Goal: Transaction & Acquisition: Obtain resource

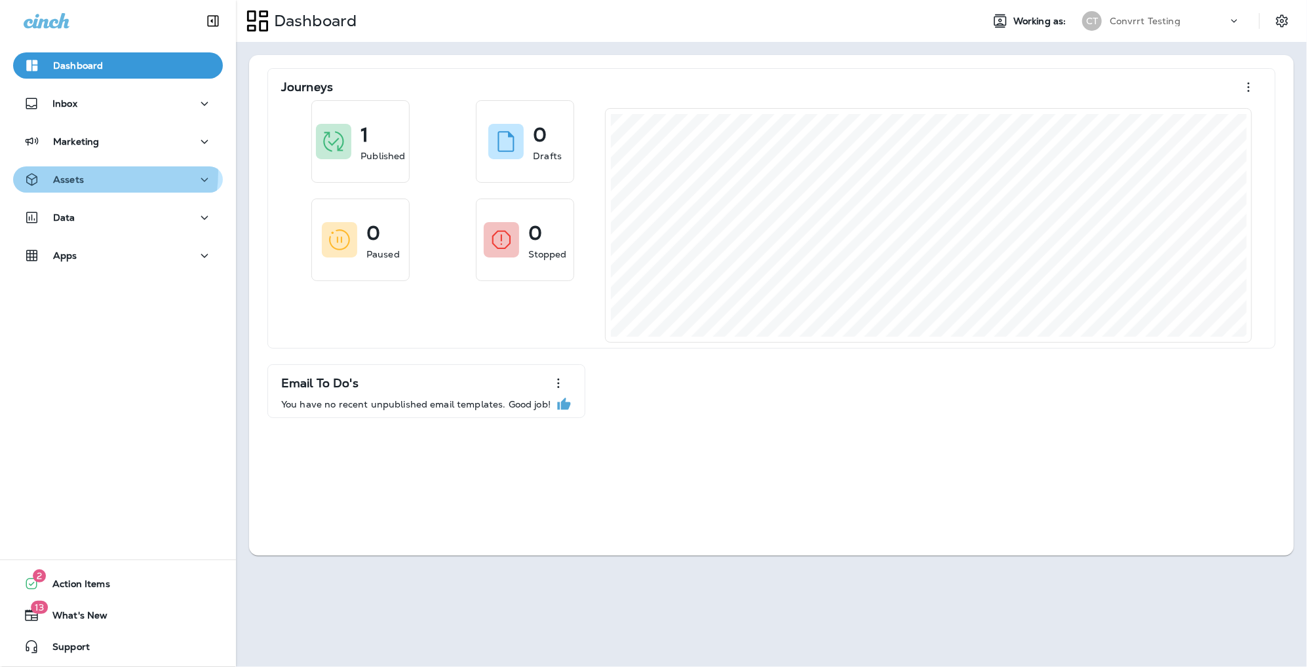
click at [68, 172] on div "Assets" at bounding box center [54, 180] width 60 height 16
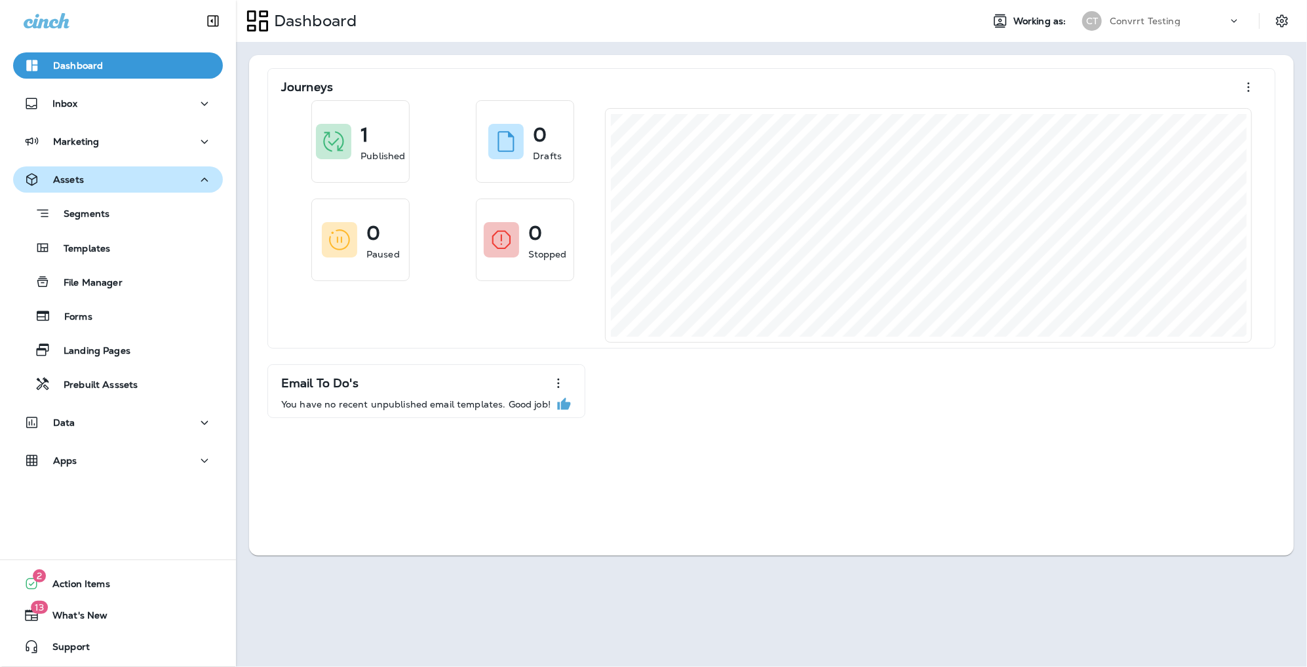
click at [120, 180] on div "Assets" at bounding box center [118, 180] width 189 height 16
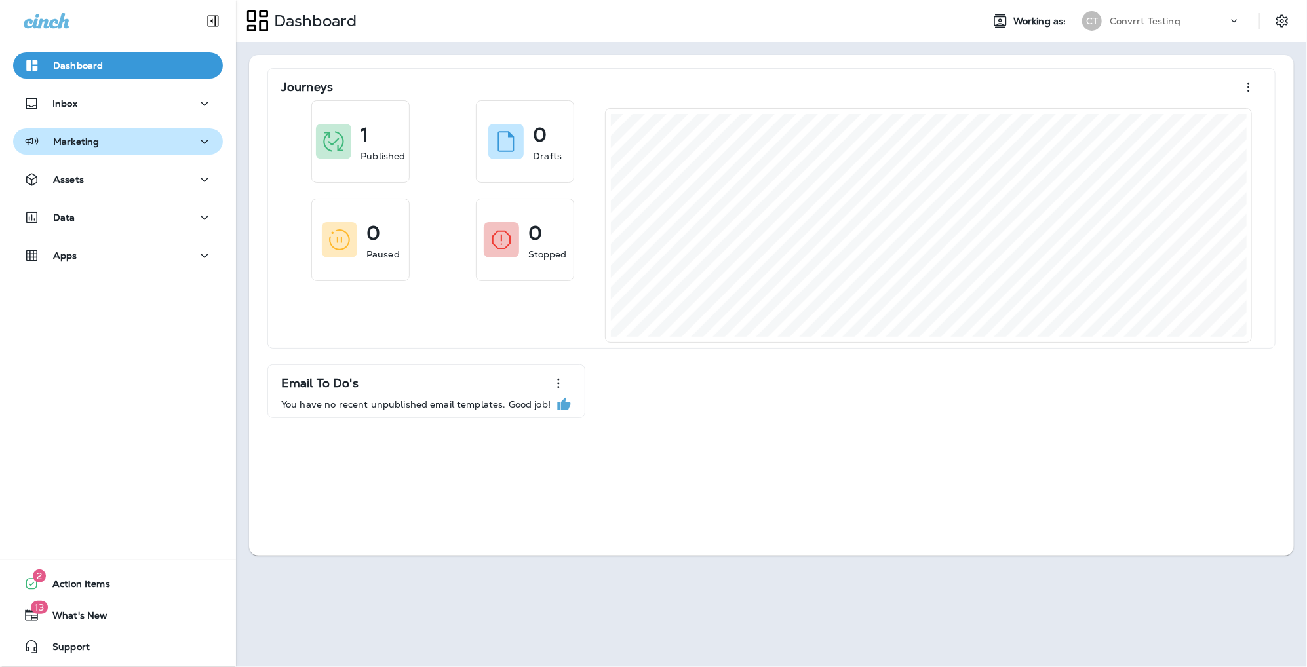
click at [119, 147] on div "Marketing" at bounding box center [118, 142] width 189 height 16
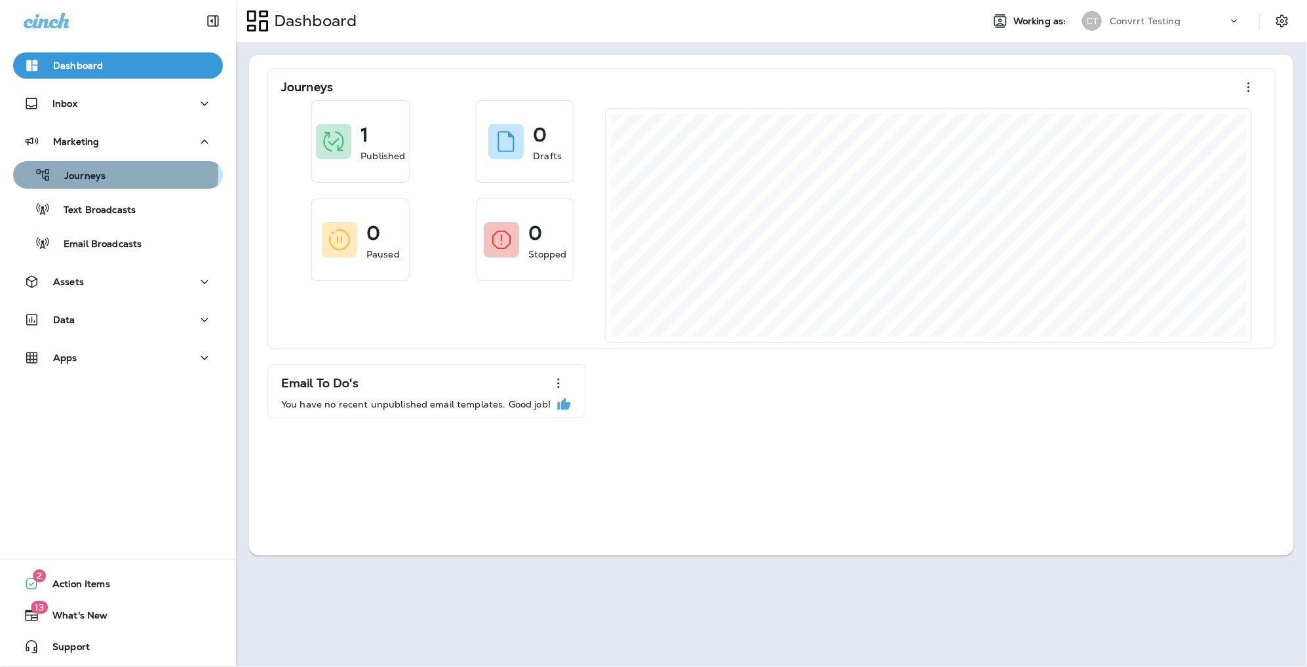
click at [108, 173] on div "Journeys" at bounding box center [117, 175] width 199 height 20
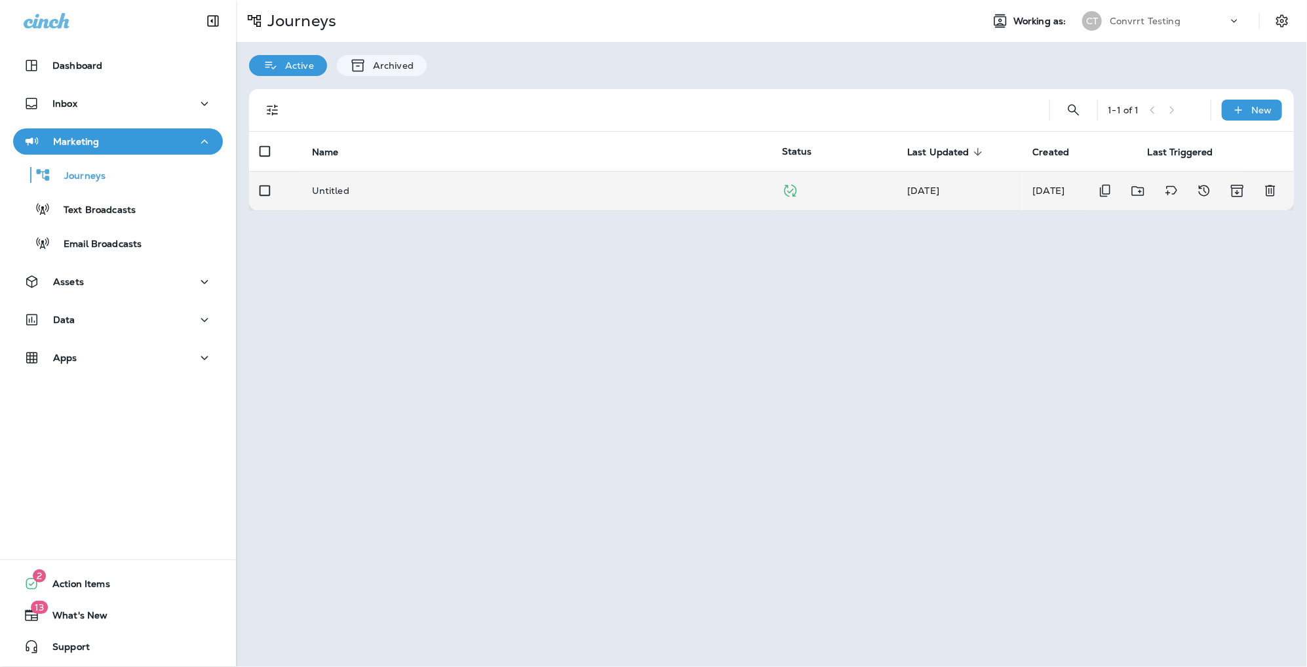
click at [330, 194] on p "Untitled" at bounding box center [330, 191] width 37 height 10
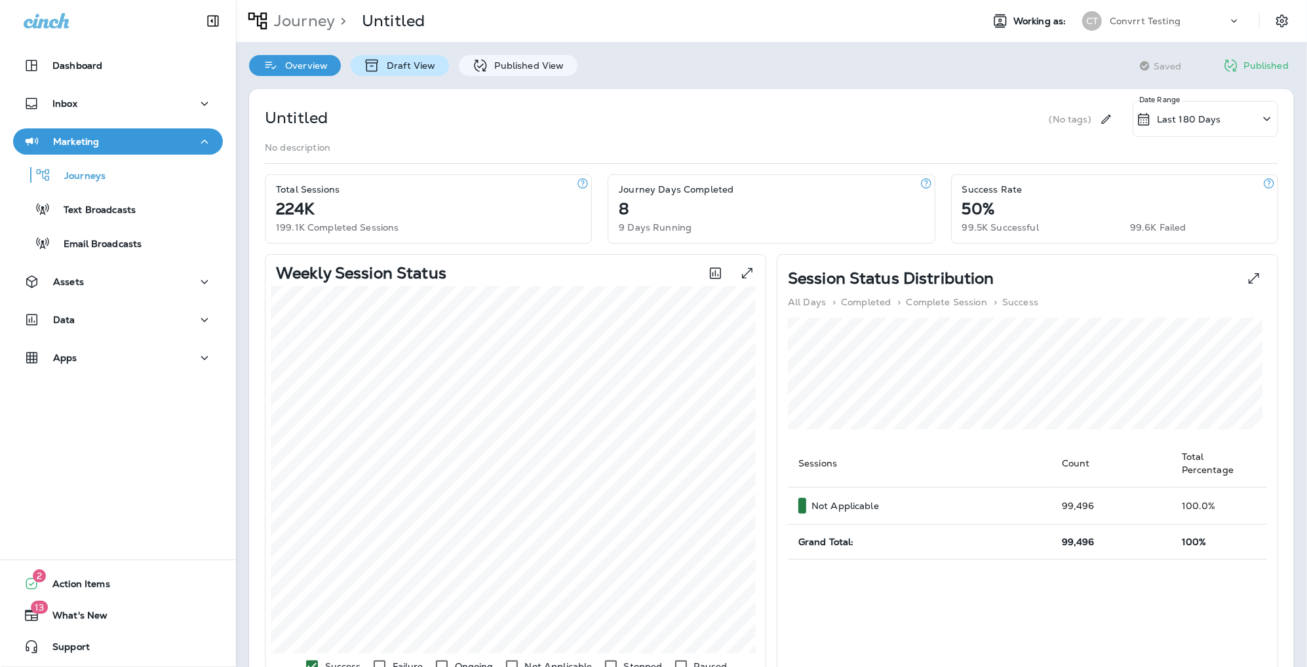
click at [407, 68] on p "Draft View" at bounding box center [407, 65] width 55 height 10
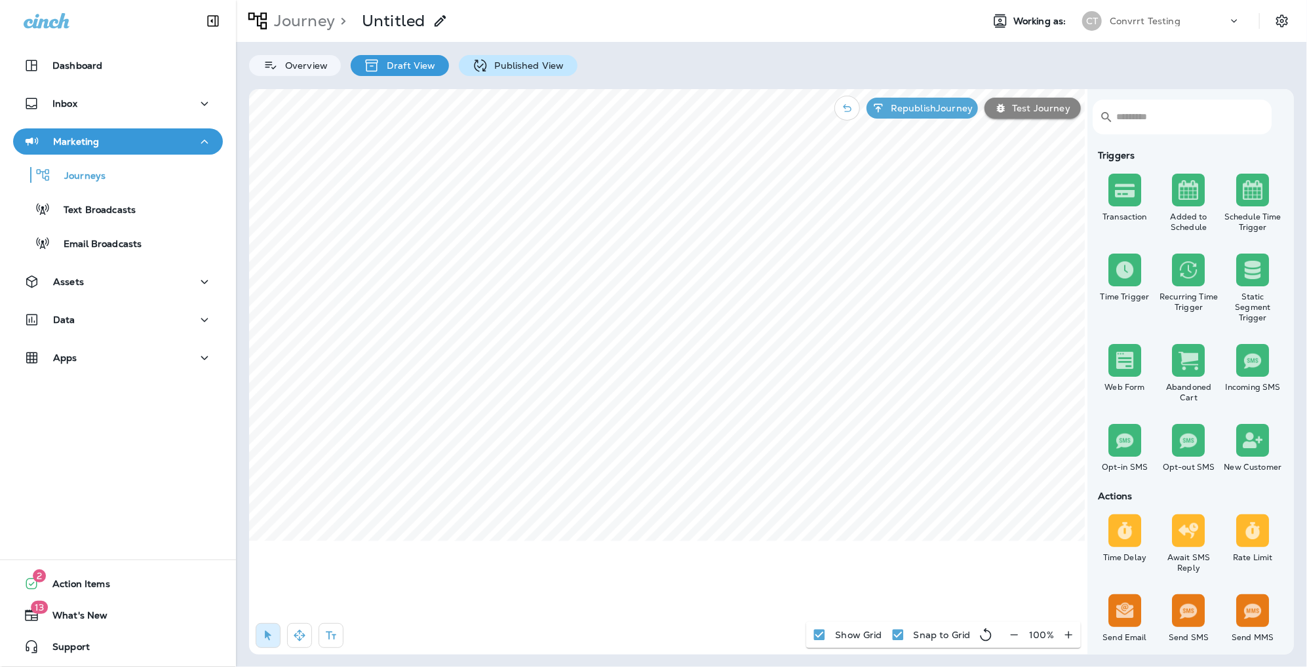
click at [506, 68] on p "Published View" at bounding box center [526, 65] width 76 height 10
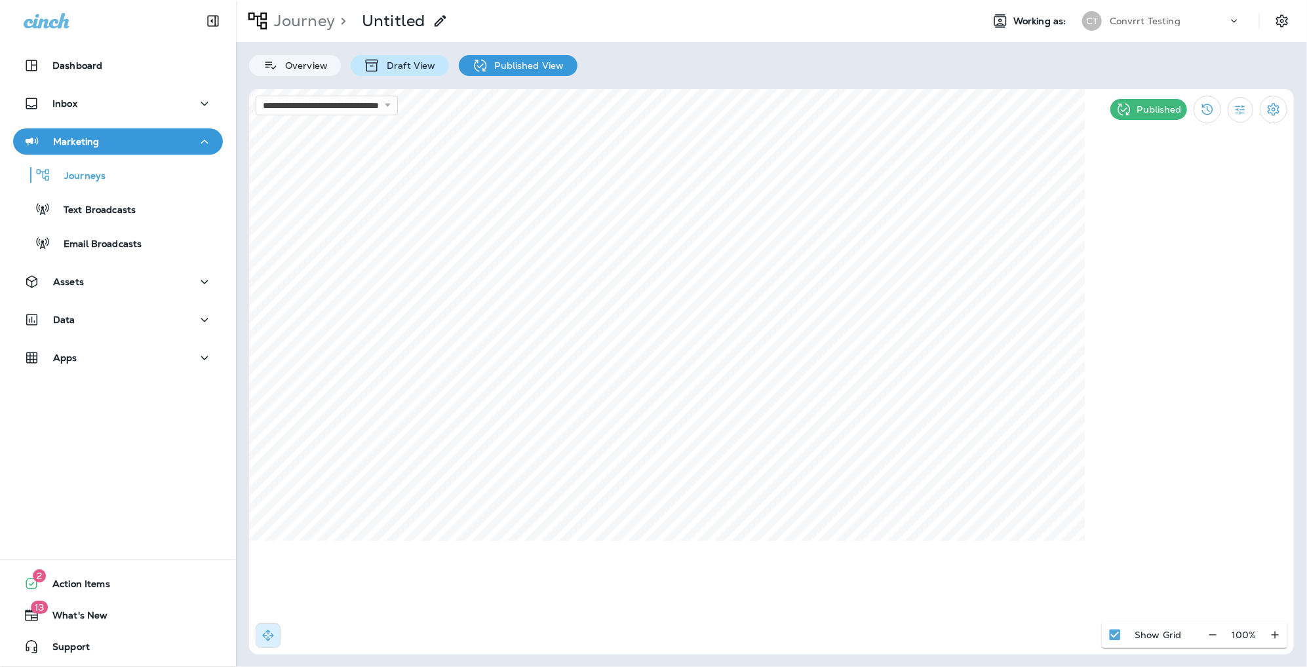
click at [393, 64] on p "Draft View" at bounding box center [407, 65] width 55 height 10
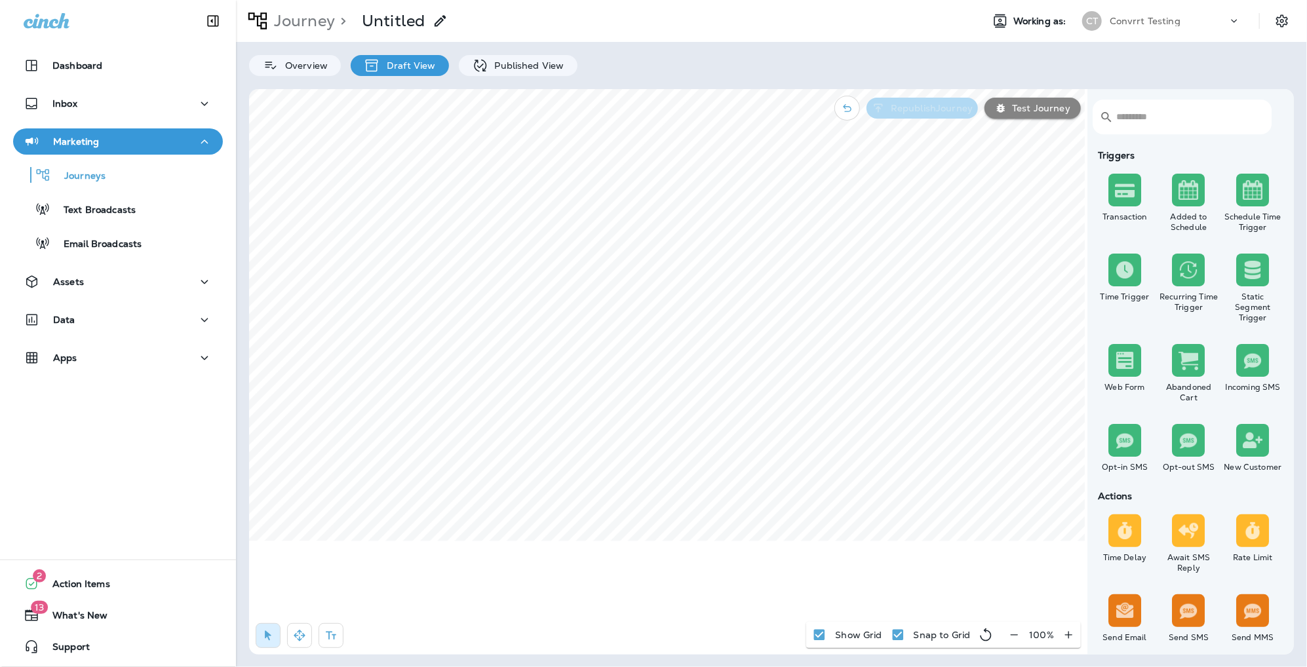
click at [912, 111] on p "Republish Journey" at bounding box center [929, 108] width 87 height 10
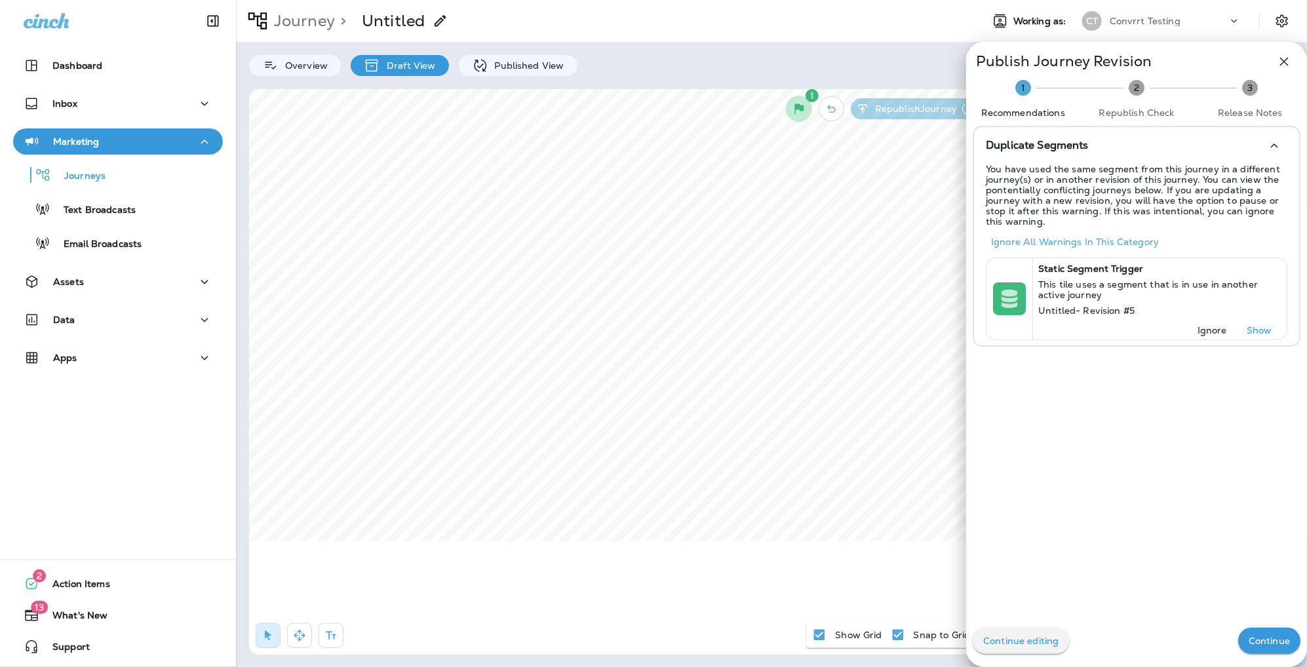
click at [1135, 433] on div "Duplicate Segments You have used the same segment from this journey in a differ…" at bounding box center [1136, 417] width 341 height 583
click at [1265, 642] on p "Continue" at bounding box center [1269, 641] width 41 height 10
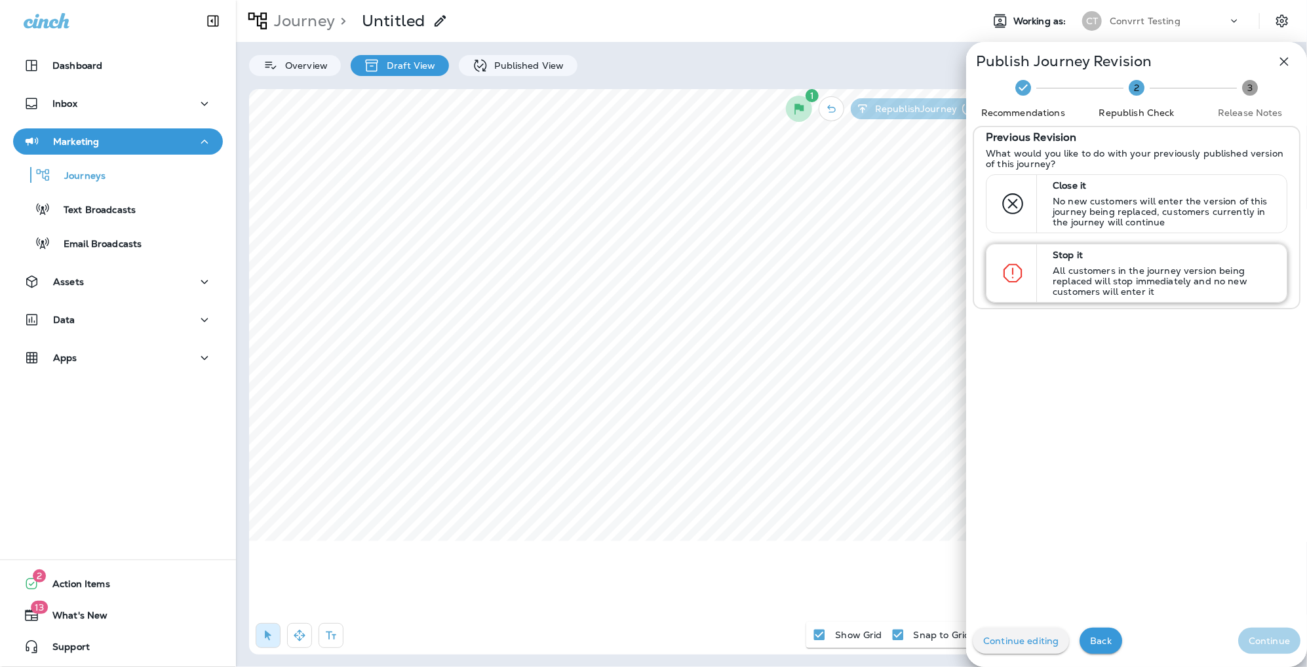
click at [1089, 271] on p "All customers in the journey version being replaced will stop immediately and n…" at bounding box center [1164, 280] width 222 height 31
click at [1256, 642] on p "Continue" at bounding box center [1269, 641] width 41 height 10
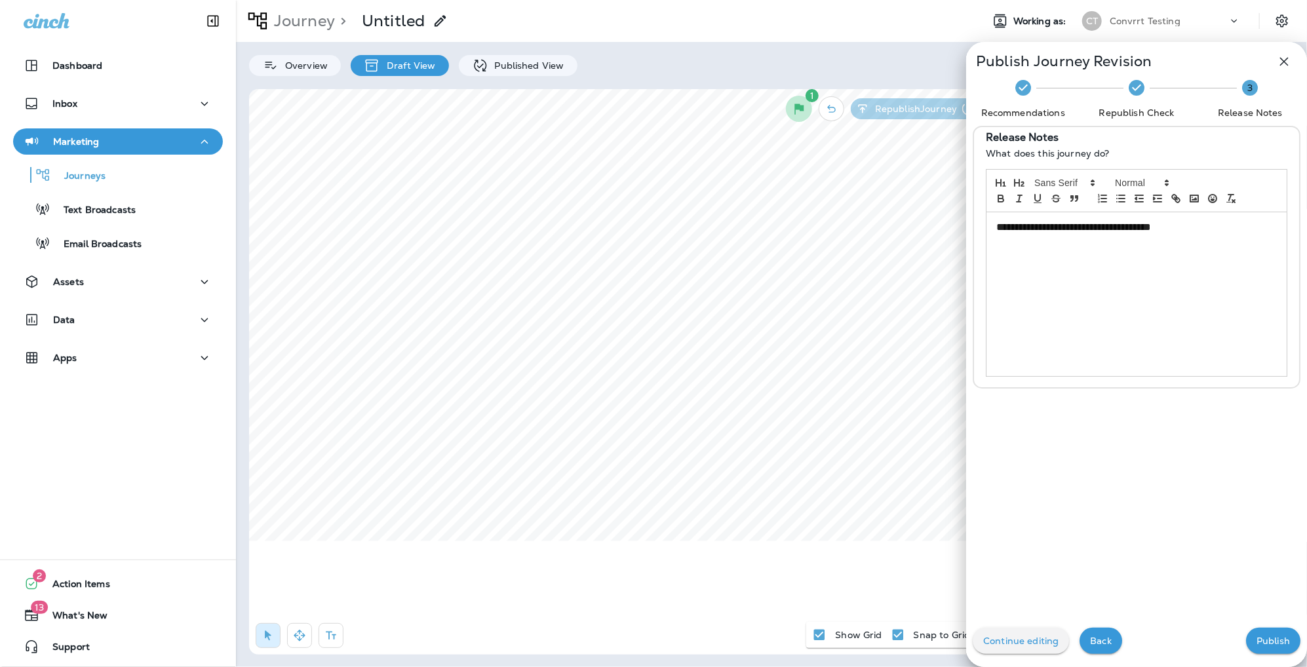
click at [1271, 640] on p "Publish" at bounding box center [1273, 641] width 33 height 10
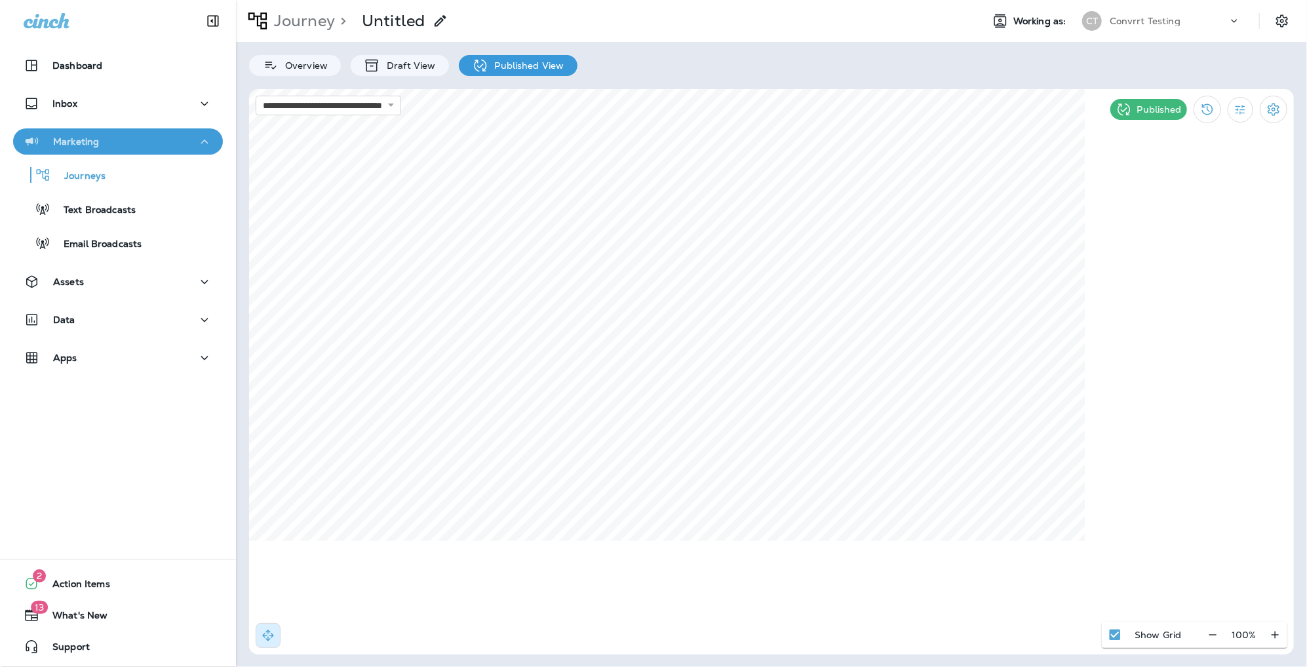
click at [143, 149] on div "Marketing" at bounding box center [118, 142] width 189 height 16
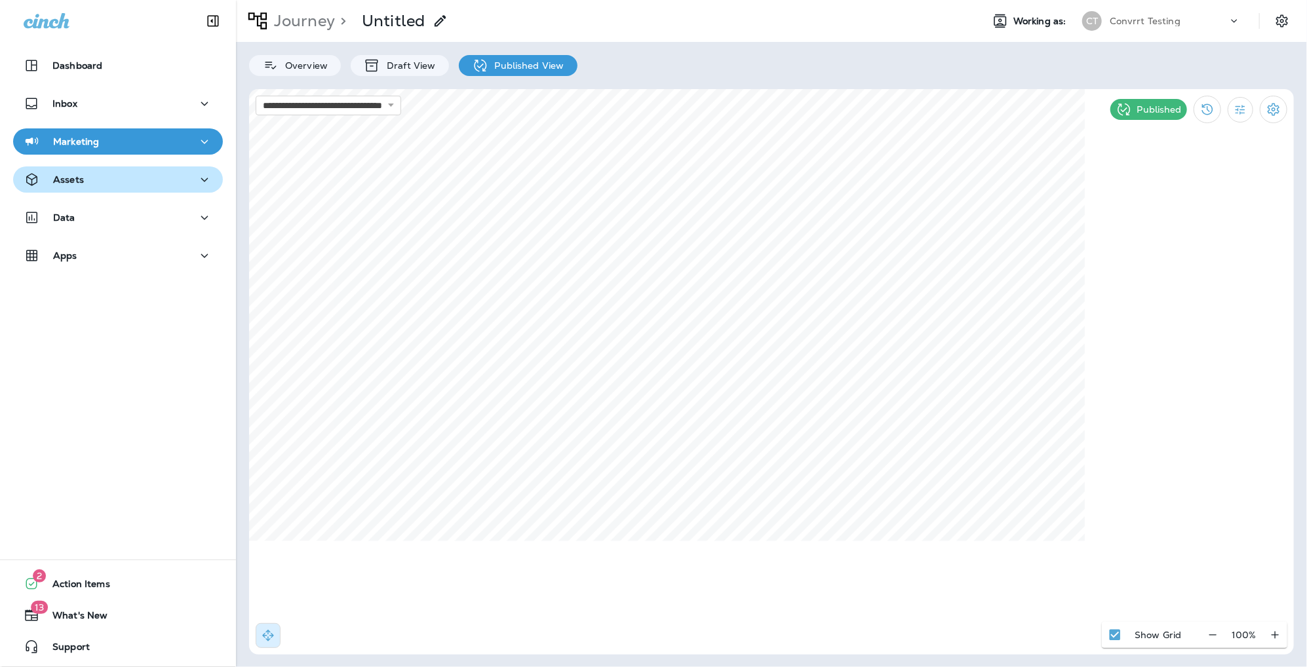
click at [123, 179] on div "Assets" at bounding box center [118, 180] width 189 height 16
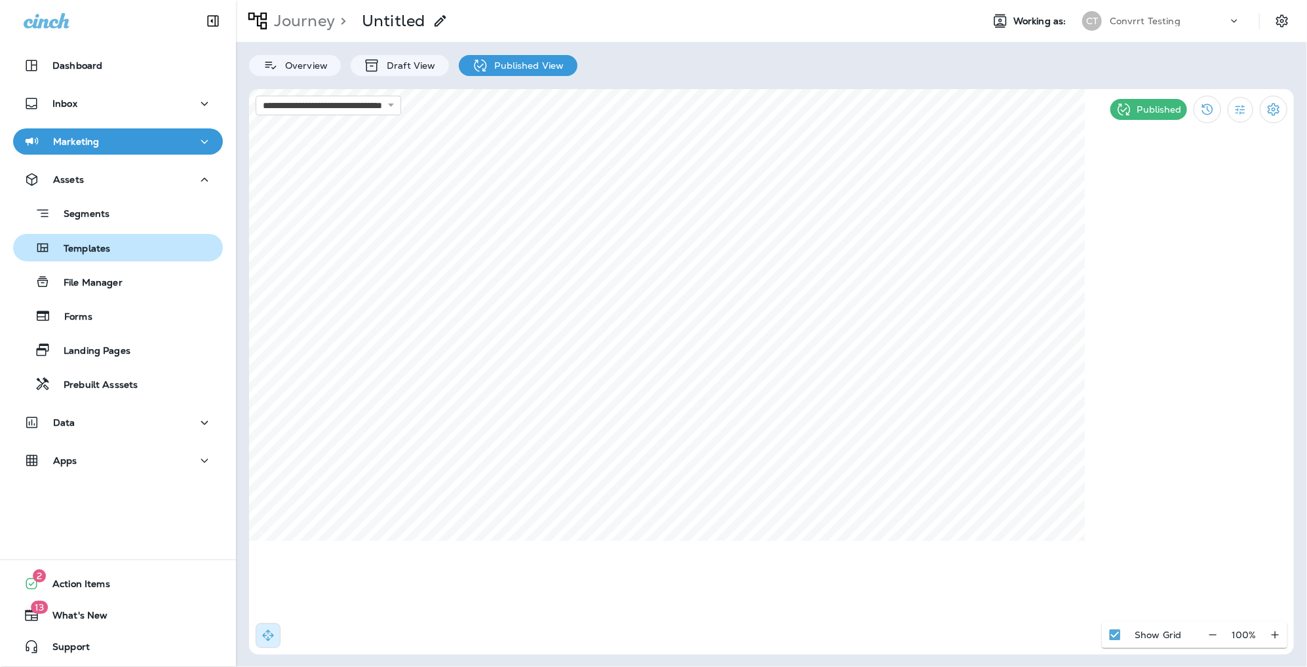
click at [84, 246] on p "Templates" at bounding box center [80, 249] width 60 height 12
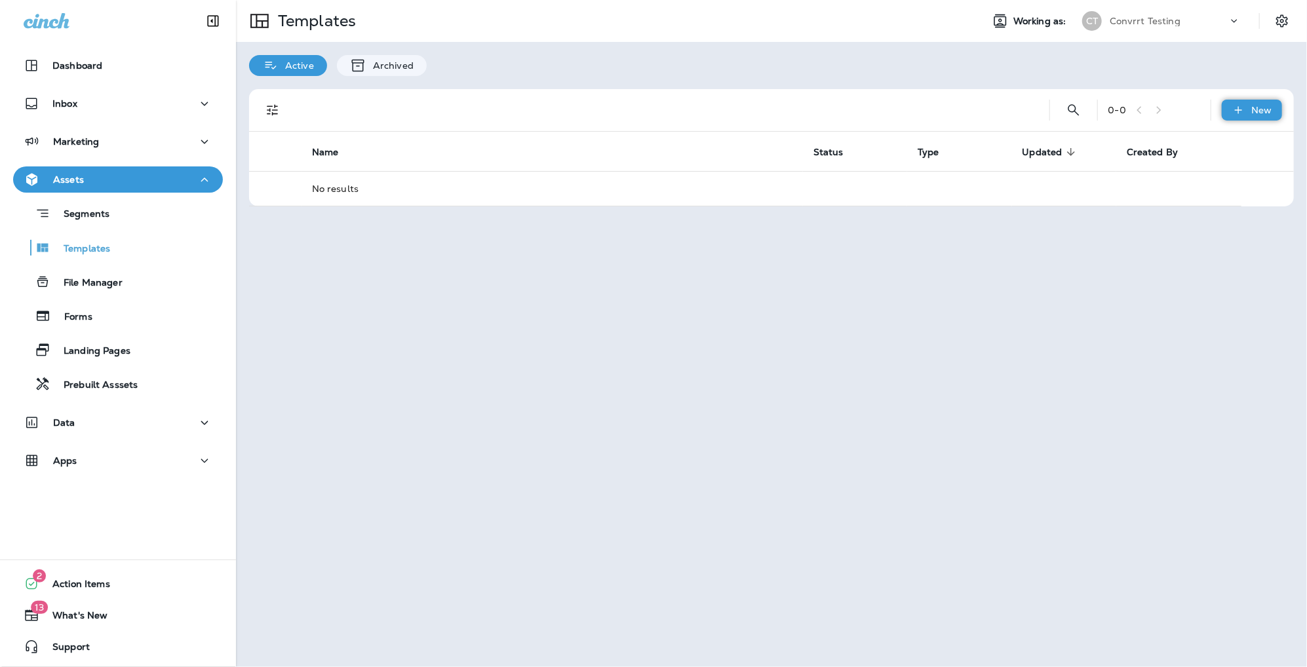
click at [1264, 118] on div "New" at bounding box center [1252, 110] width 60 height 21
click at [1238, 172] on li "New Custom Template" at bounding box center [1225, 175] width 149 height 31
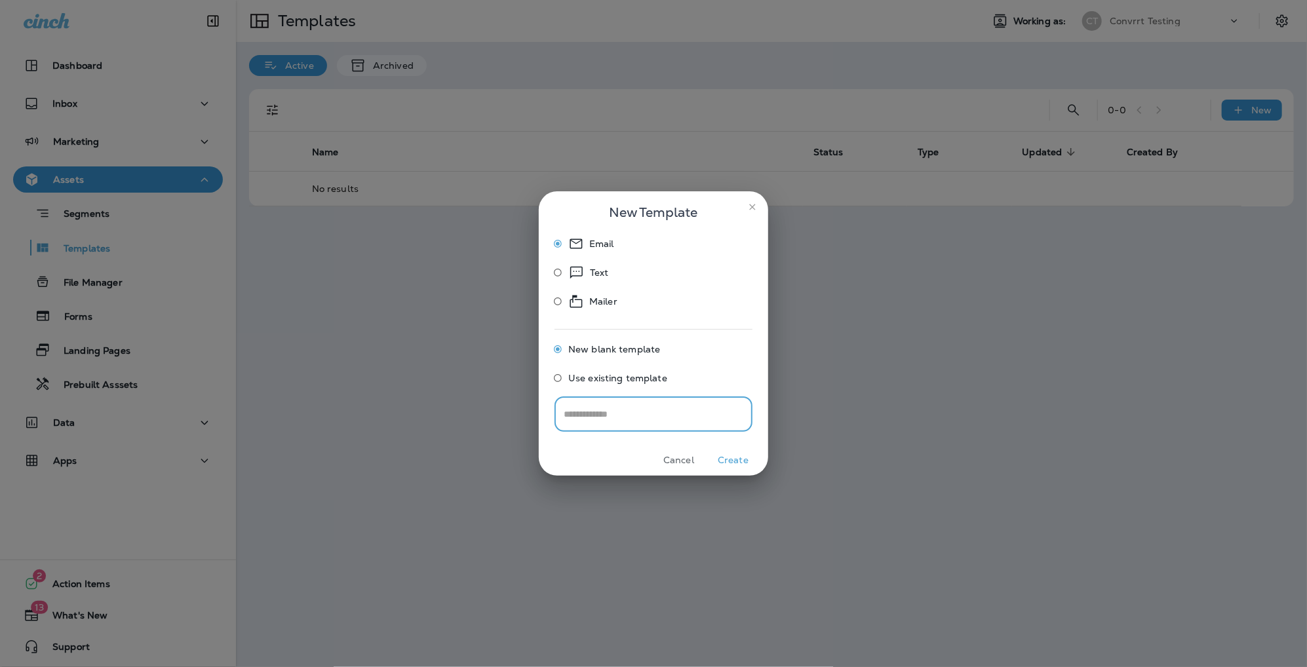
click at [666, 411] on input "text" at bounding box center [654, 414] width 198 height 35
click at [740, 459] on button "Create" at bounding box center [733, 460] width 49 height 20
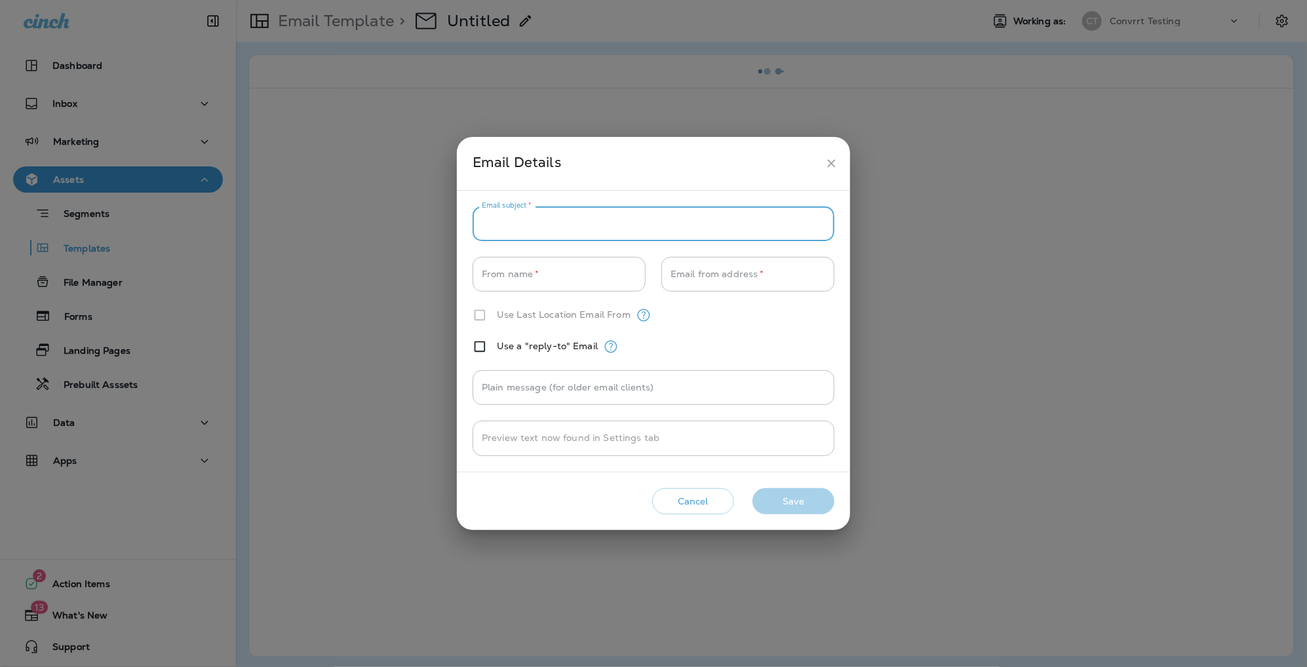
click at [593, 225] on input "Email subject   *" at bounding box center [654, 223] width 362 height 35
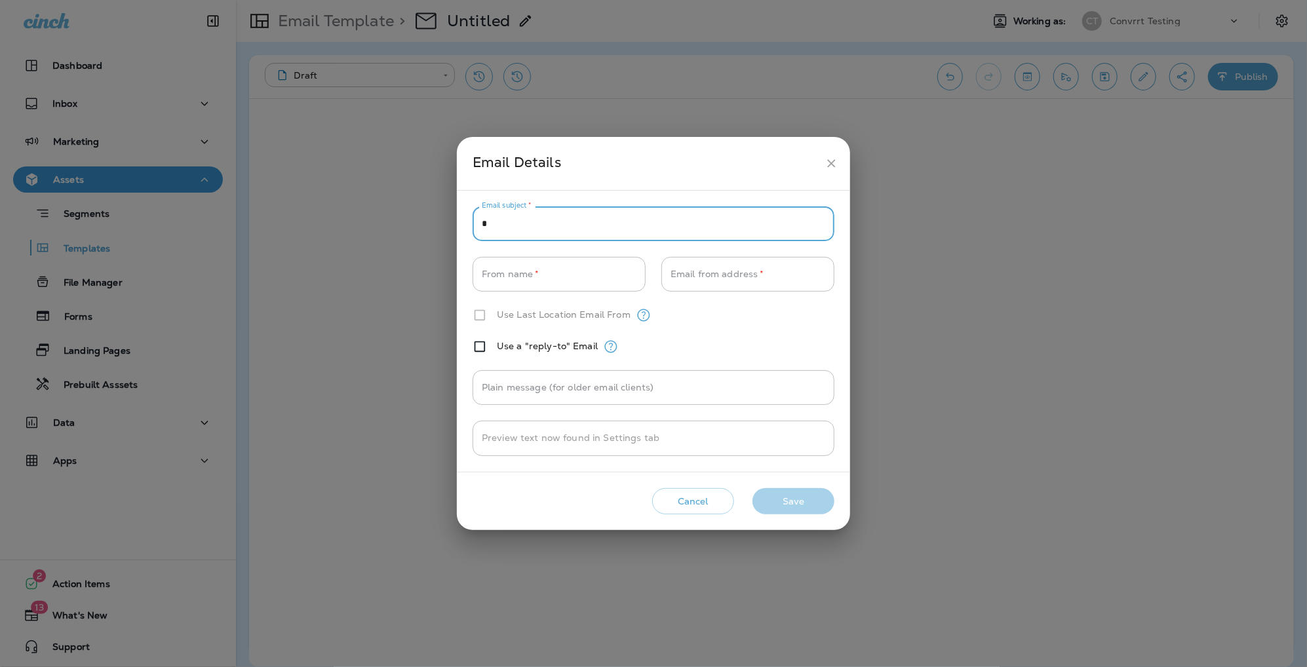
type input "******"
click at [533, 272] on input "From name   *" at bounding box center [559, 274] width 173 height 35
type input "*********"
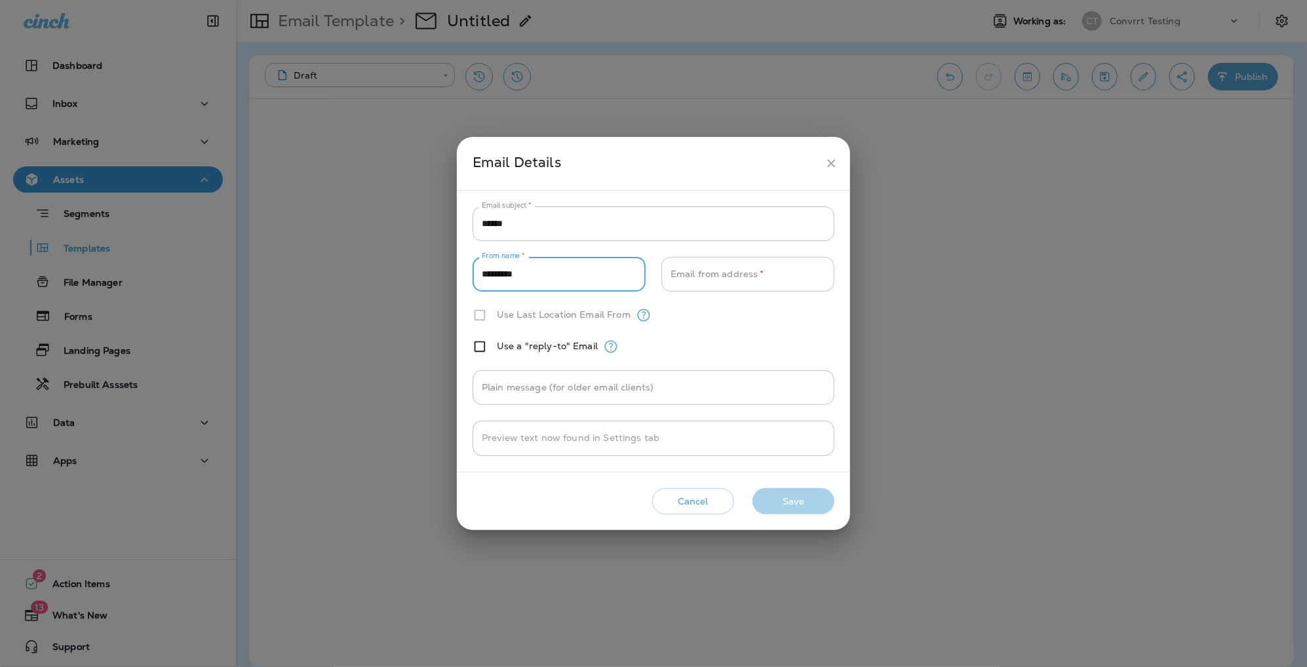
click at [708, 273] on input "Email from address   *" at bounding box center [747, 274] width 173 height 35
type input "**********"
click at [795, 498] on button "Save" at bounding box center [794, 501] width 82 height 27
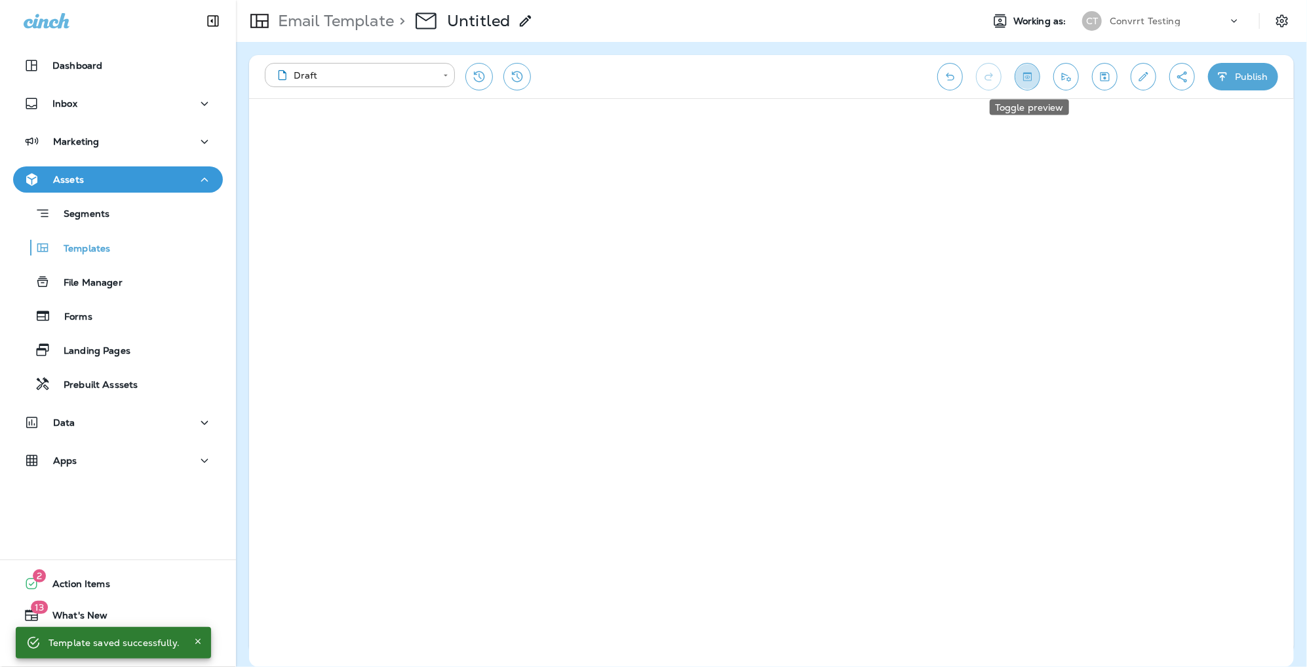
click at [1034, 75] on icon "Toggle preview" at bounding box center [1028, 76] width 14 height 13
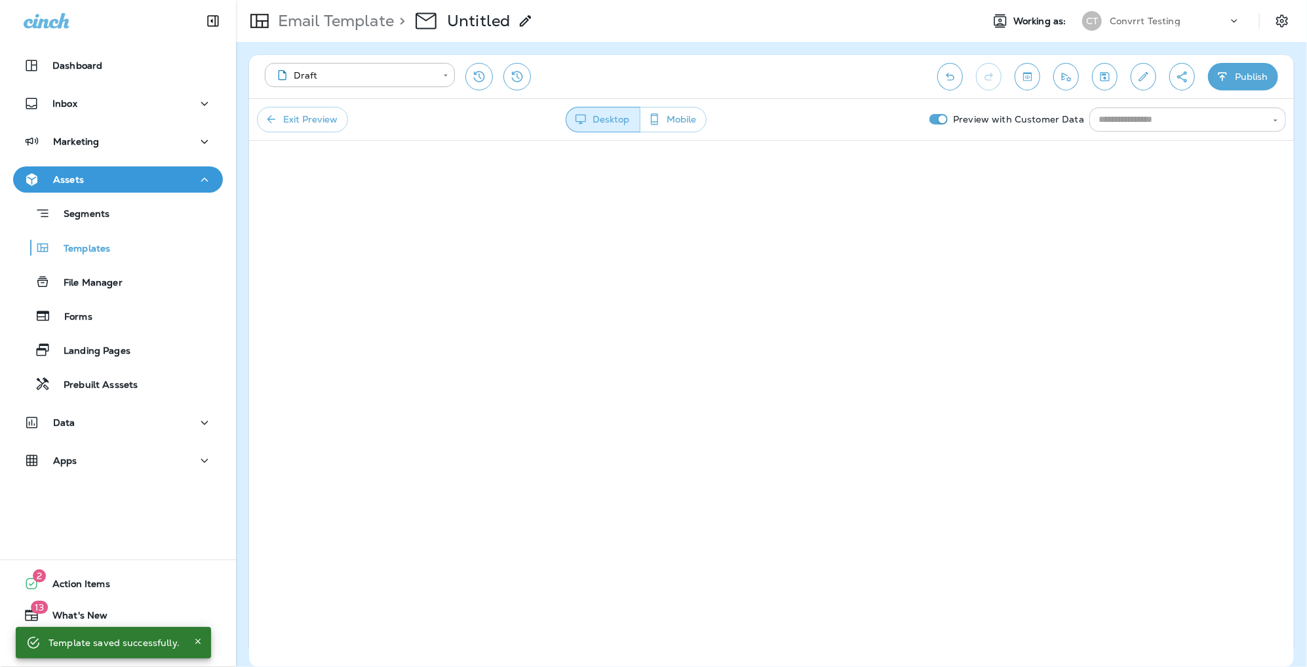
click at [1156, 127] on div "​" at bounding box center [1187, 120] width 197 height 24
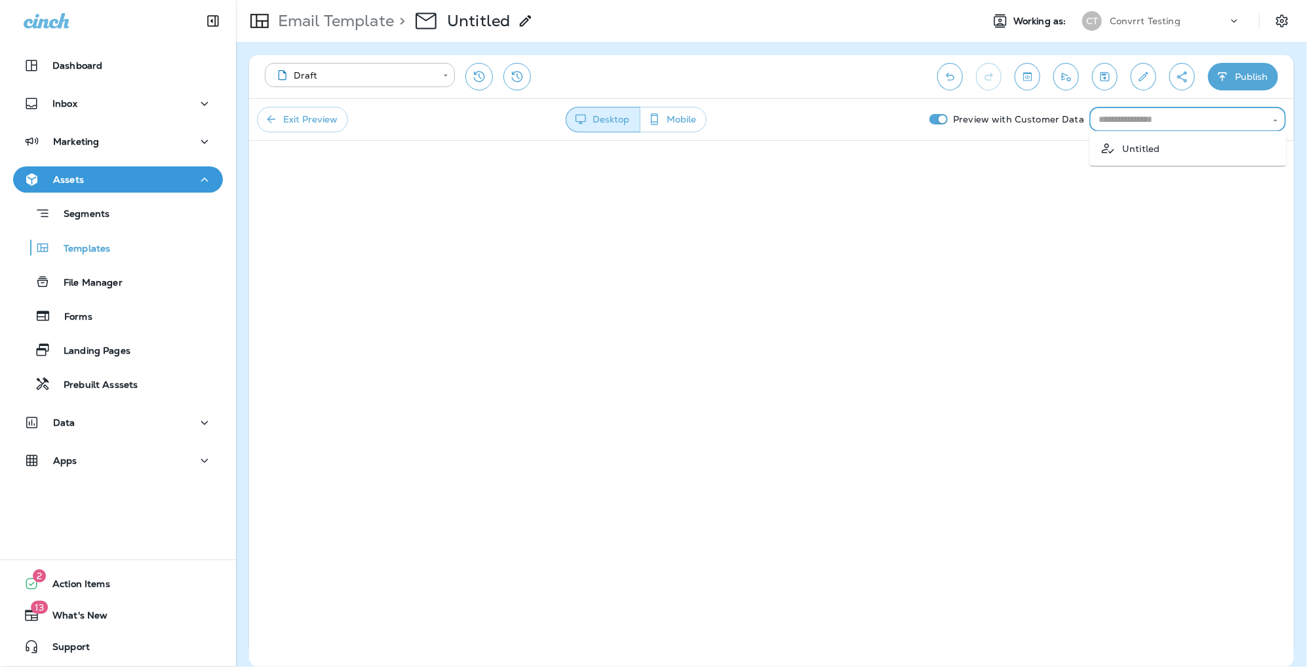
click at [1150, 149] on p "Untitled" at bounding box center [1140, 149] width 37 height 10
type input "********"
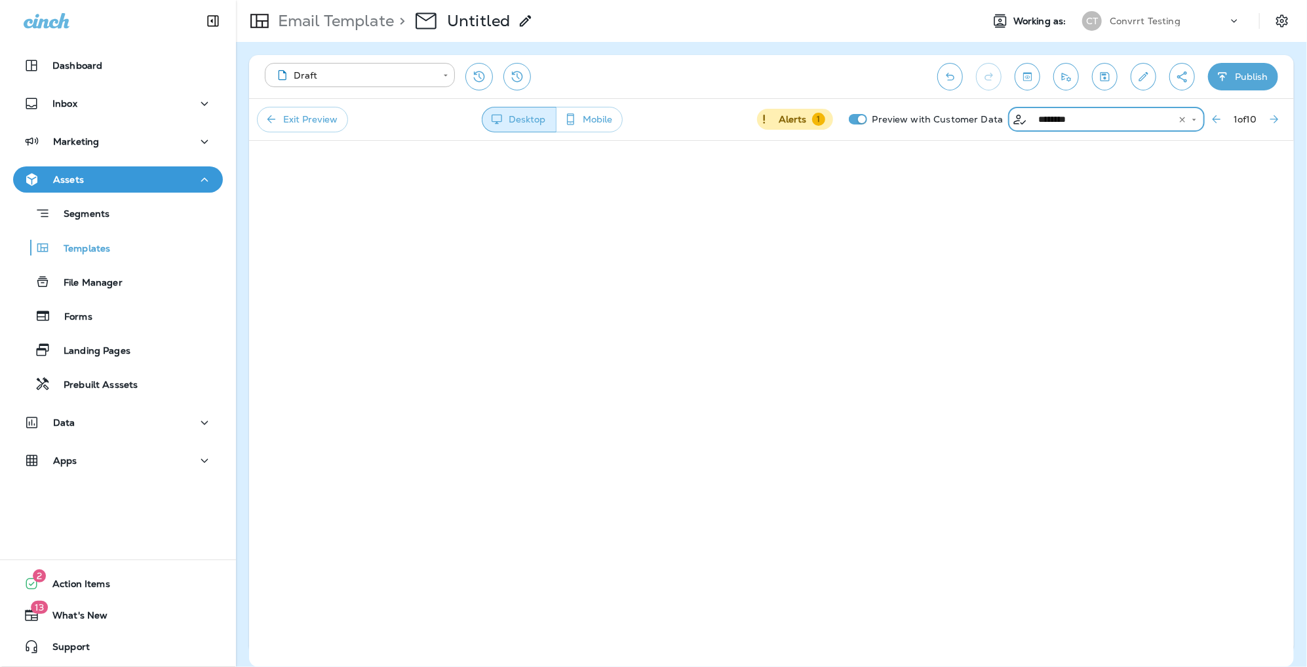
click at [791, 117] on p "Alerts" at bounding box center [793, 119] width 28 height 10
click at [340, 13] on p "Email Template" at bounding box center [333, 21] width 121 height 20
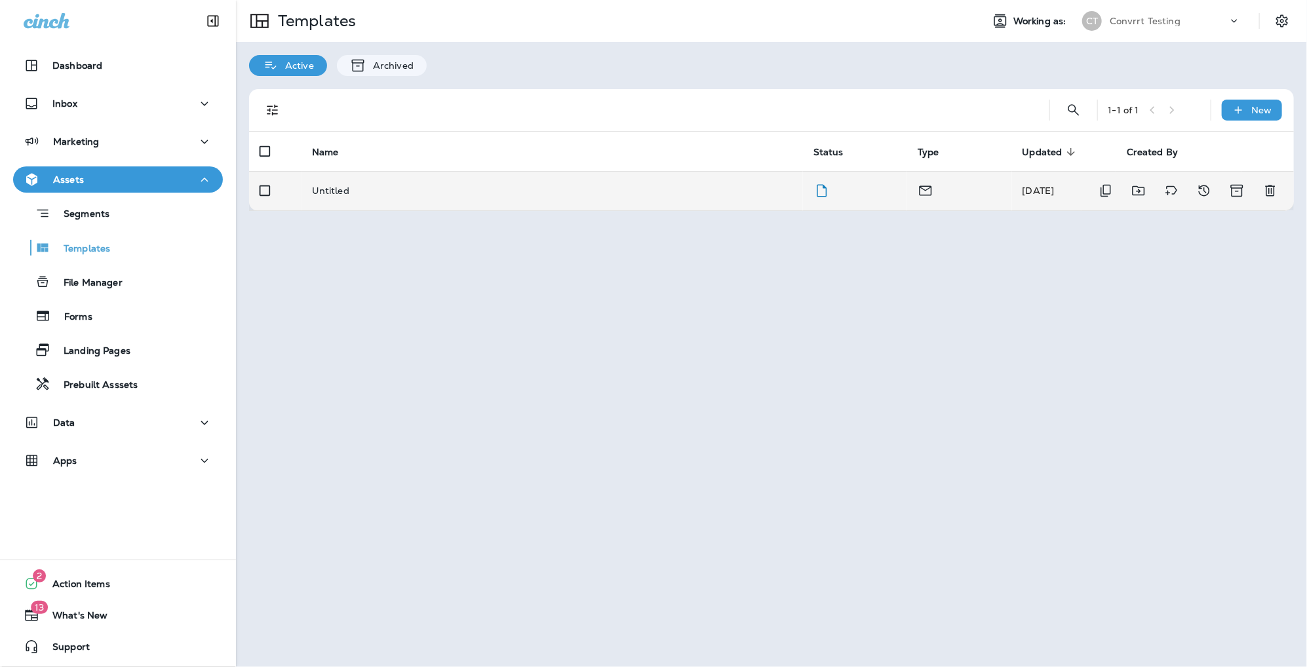
click at [331, 183] on td "Untitled" at bounding box center [552, 190] width 501 height 39
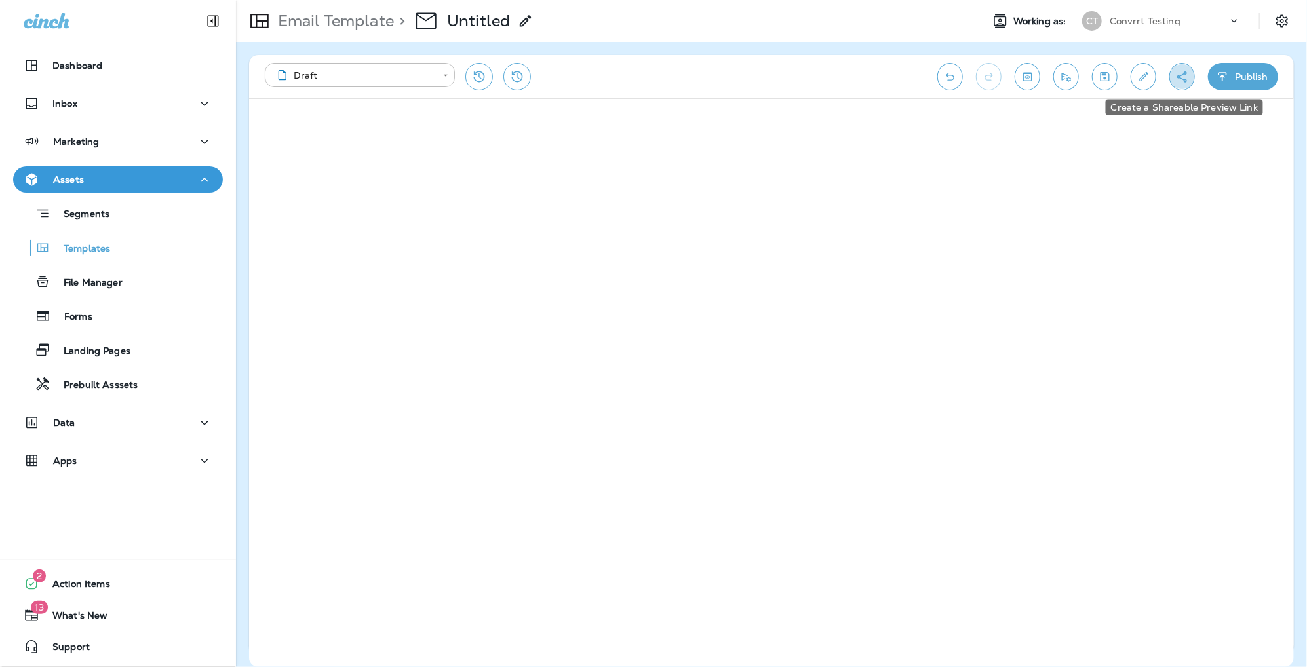
click at [1177, 76] on icon "Create a Shareable Preview Link" at bounding box center [1182, 76] width 14 height 13
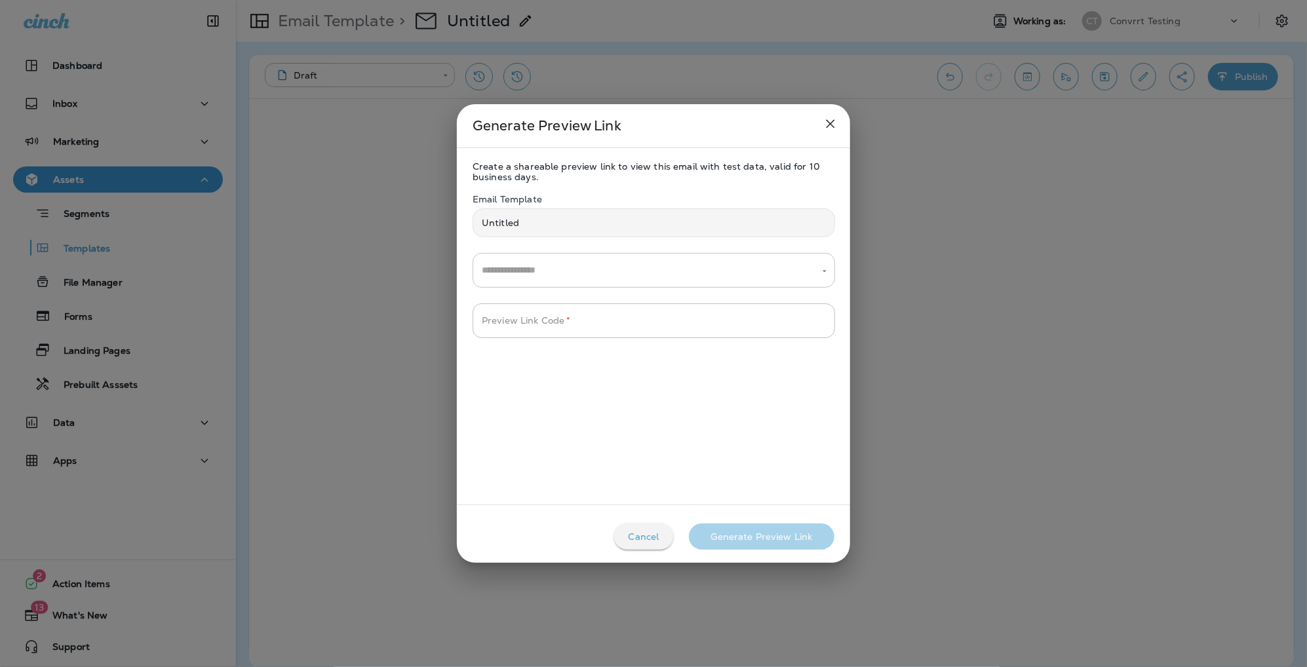
click at [598, 276] on input "text" at bounding box center [644, 270] width 331 height 23
click at [560, 305] on li "Untitled" at bounding box center [654, 301] width 363 height 18
type input "********"
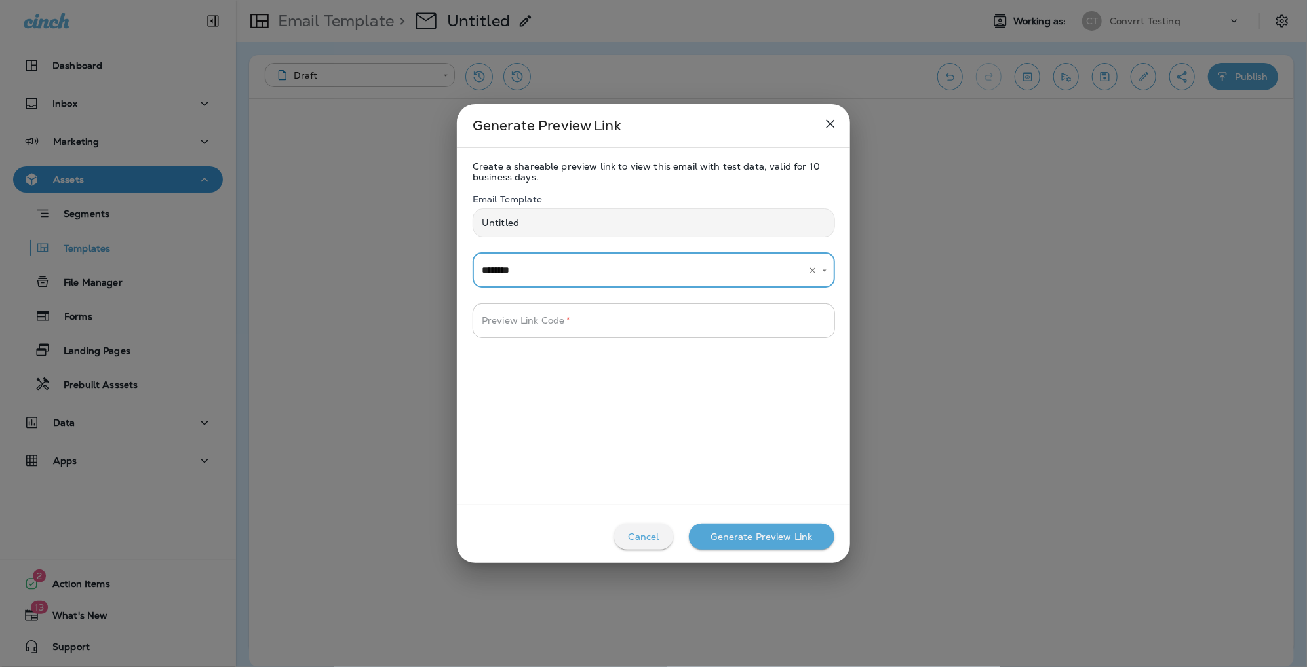
click at [581, 326] on input "Preview Link Code   *" at bounding box center [654, 321] width 363 height 35
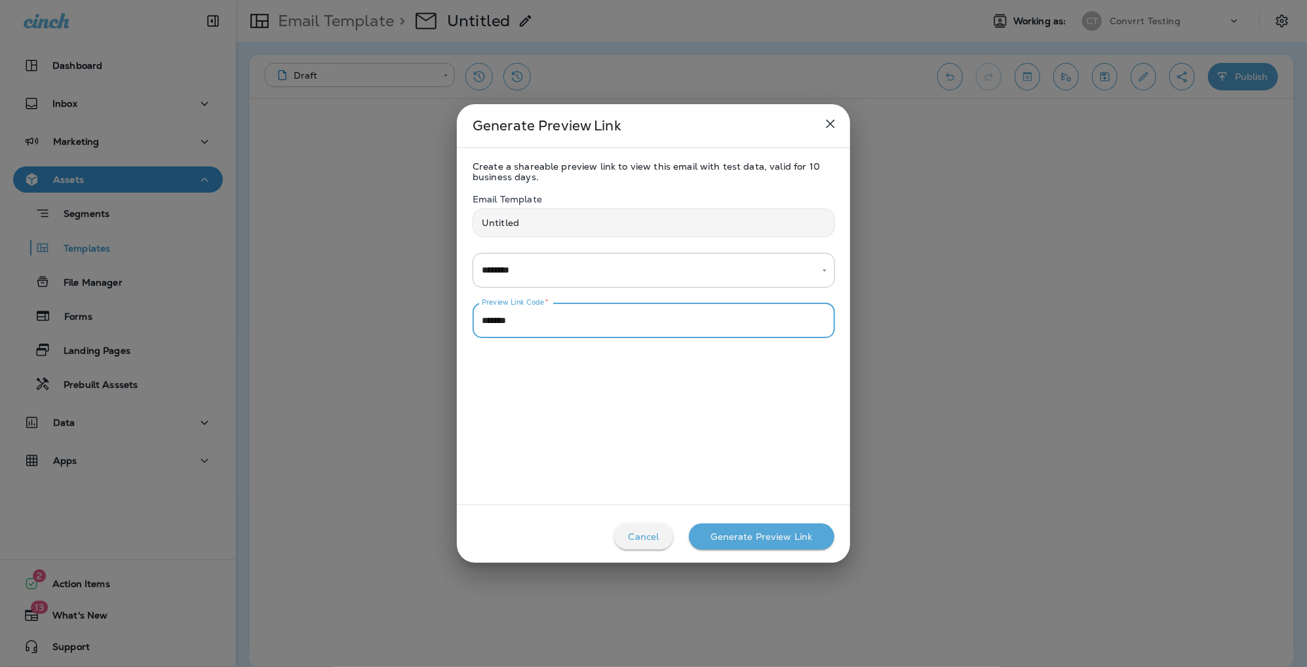
type input "*******"
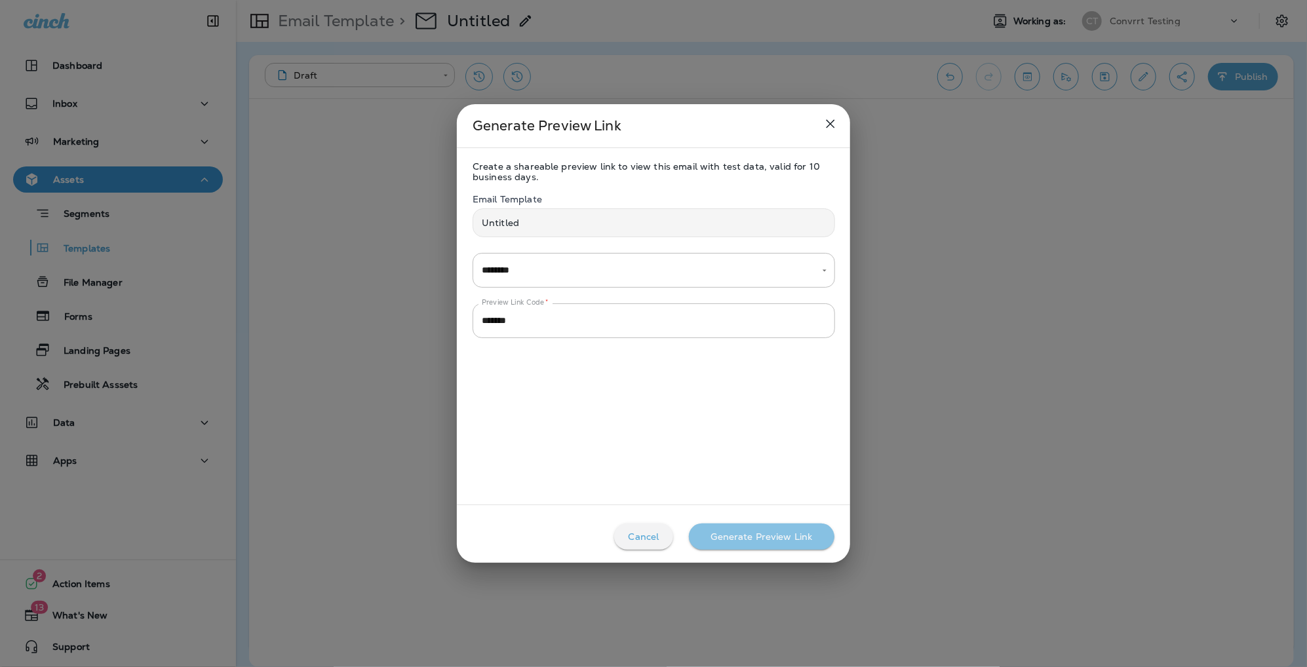
click at [737, 532] on div "Generate Preview Link" at bounding box center [762, 537] width 102 height 10
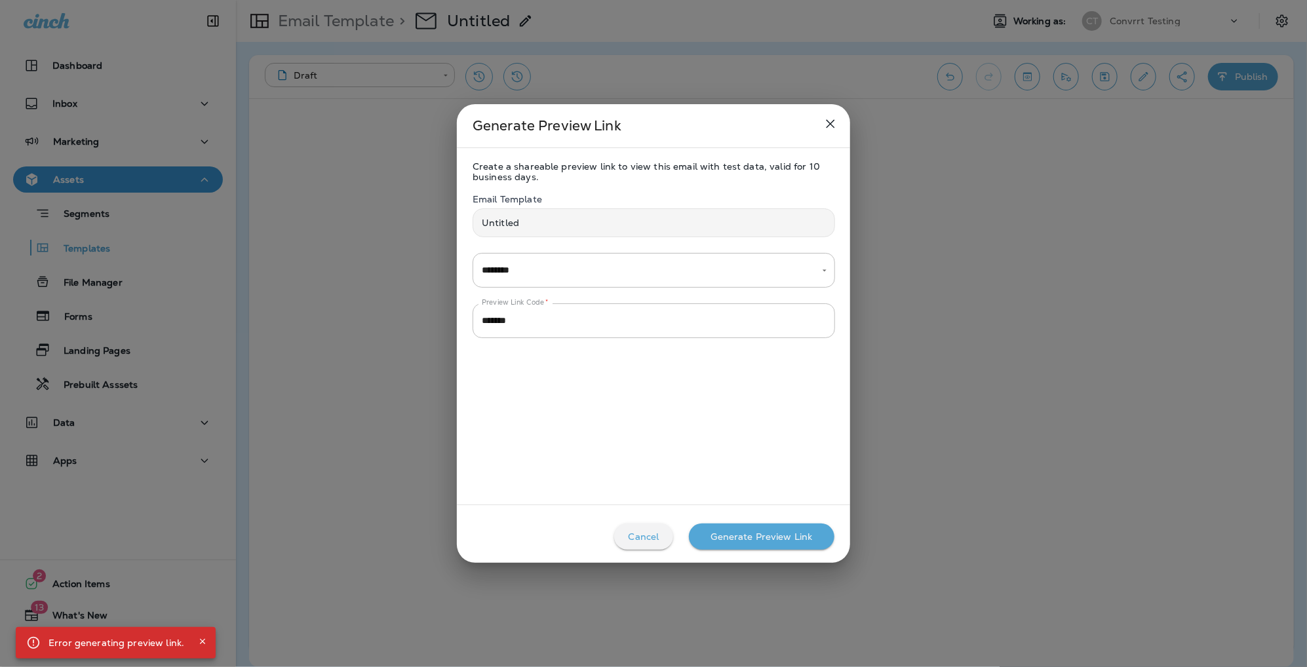
click at [656, 471] on div "Create a shareable preview link to view this email with test data, valid for 10…" at bounding box center [653, 326] width 393 height 330
click at [833, 128] on icon "close" at bounding box center [831, 124] width 16 height 16
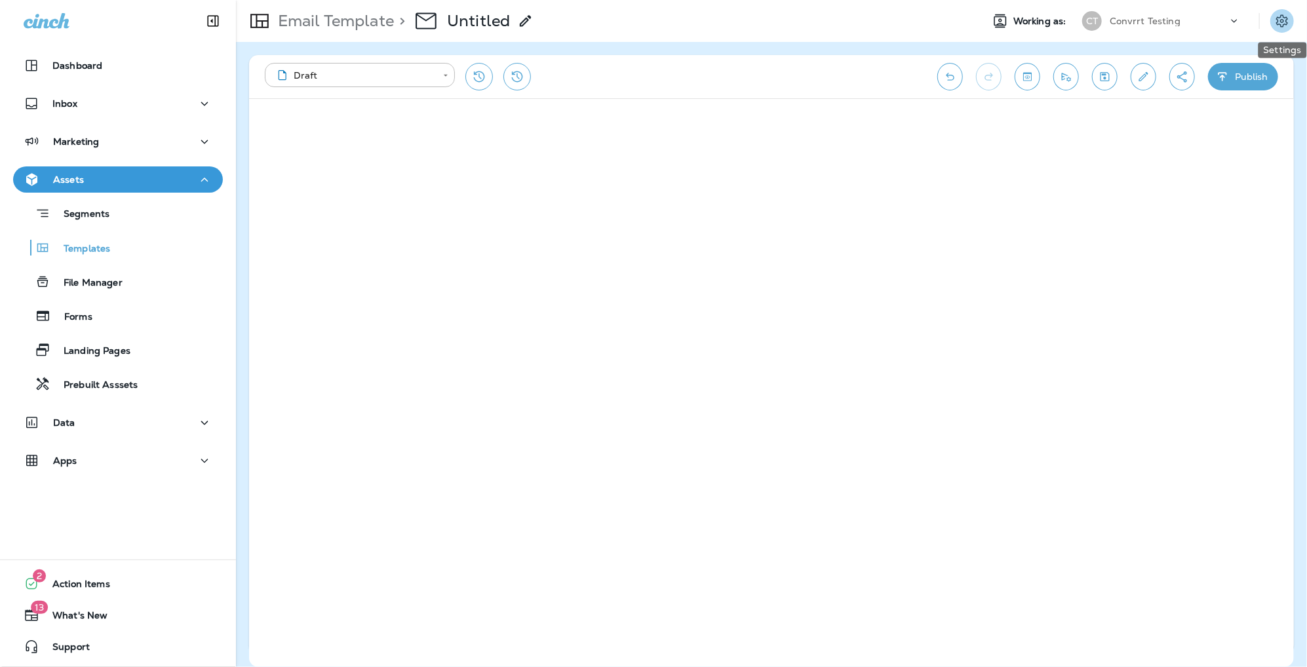
click at [1283, 20] on icon "Settings" at bounding box center [1282, 20] width 12 height 12
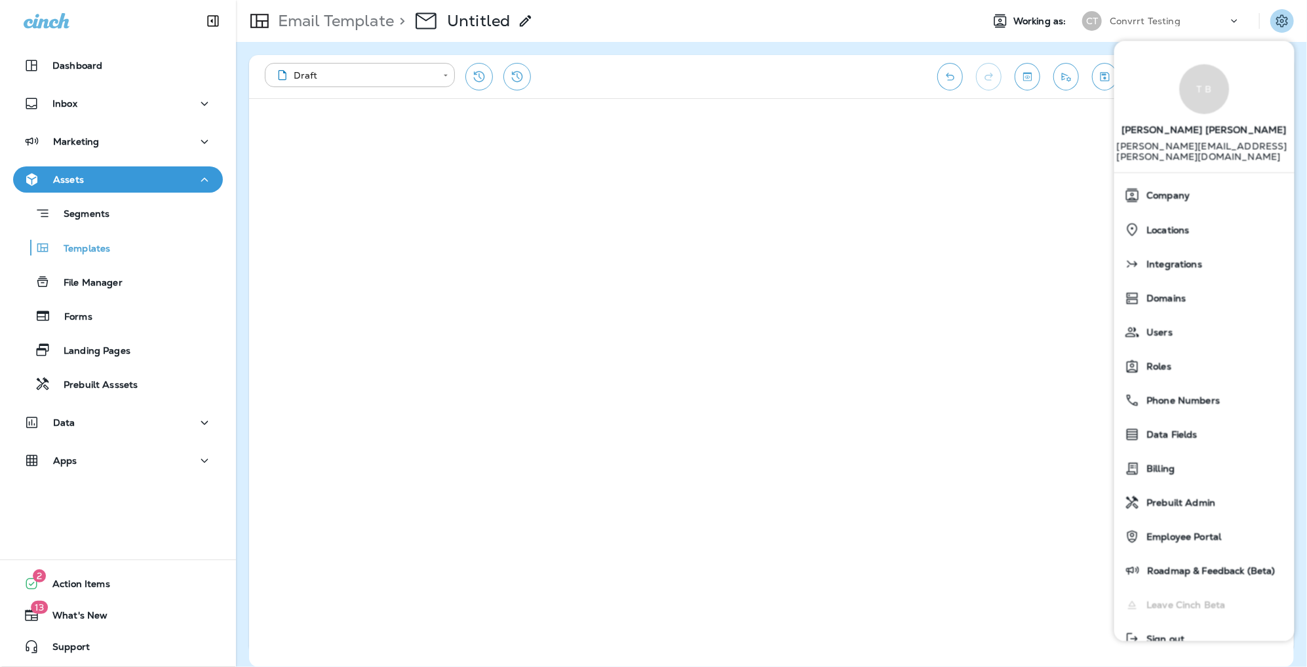
click at [1287, 21] on icon "Settings" at bounding box center [1282, 21] width 16 height 16
